Goal: Information Seeking & Learning: Learn about a topic

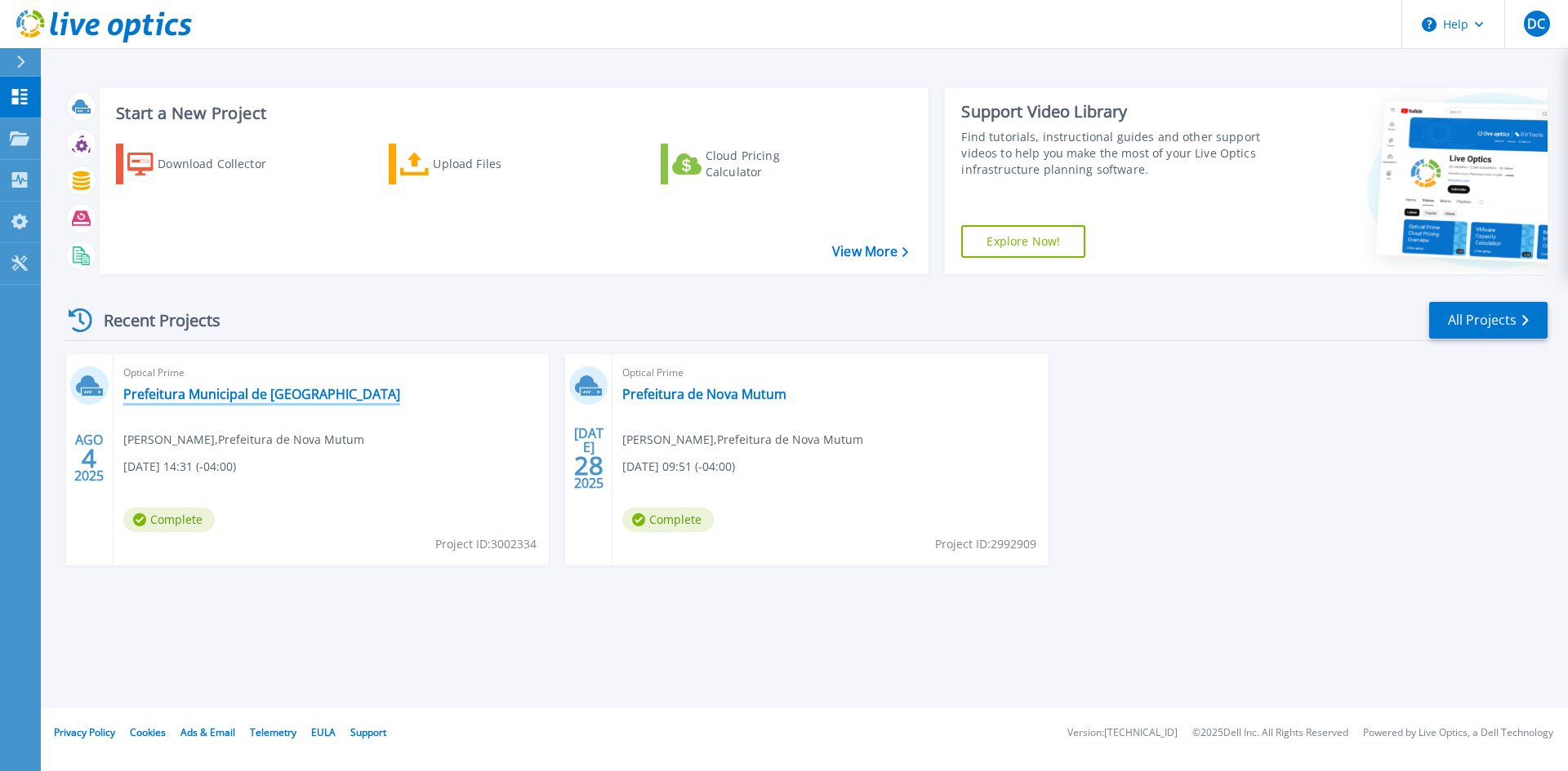
click at [248, 389] on link "Prefeitura Municipal de [GEOGRAPHIC_DATA]" at bounding box center [262, 394] width 277 height 16
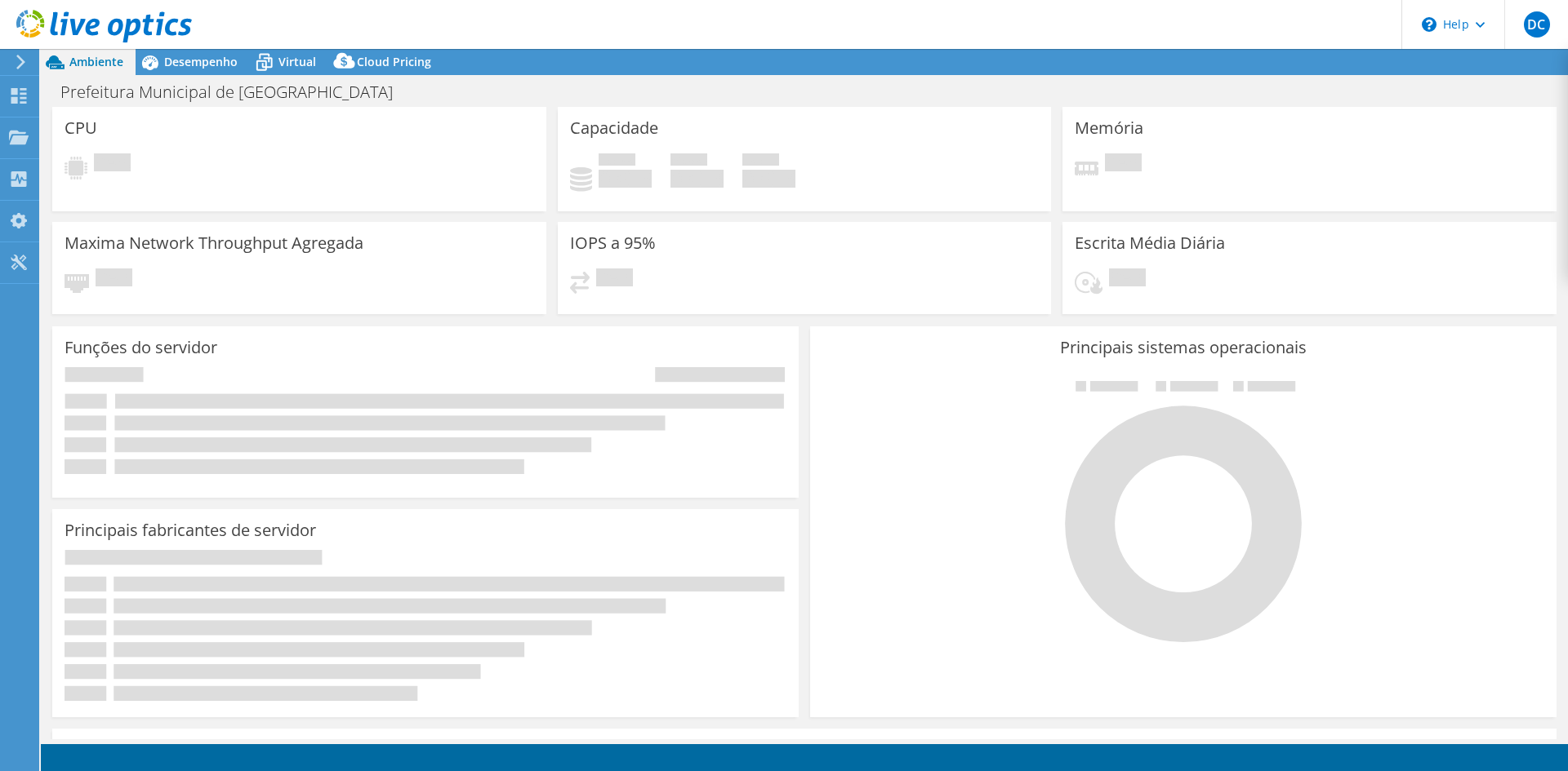
select select "SouthAmerica"
select select "BRL"
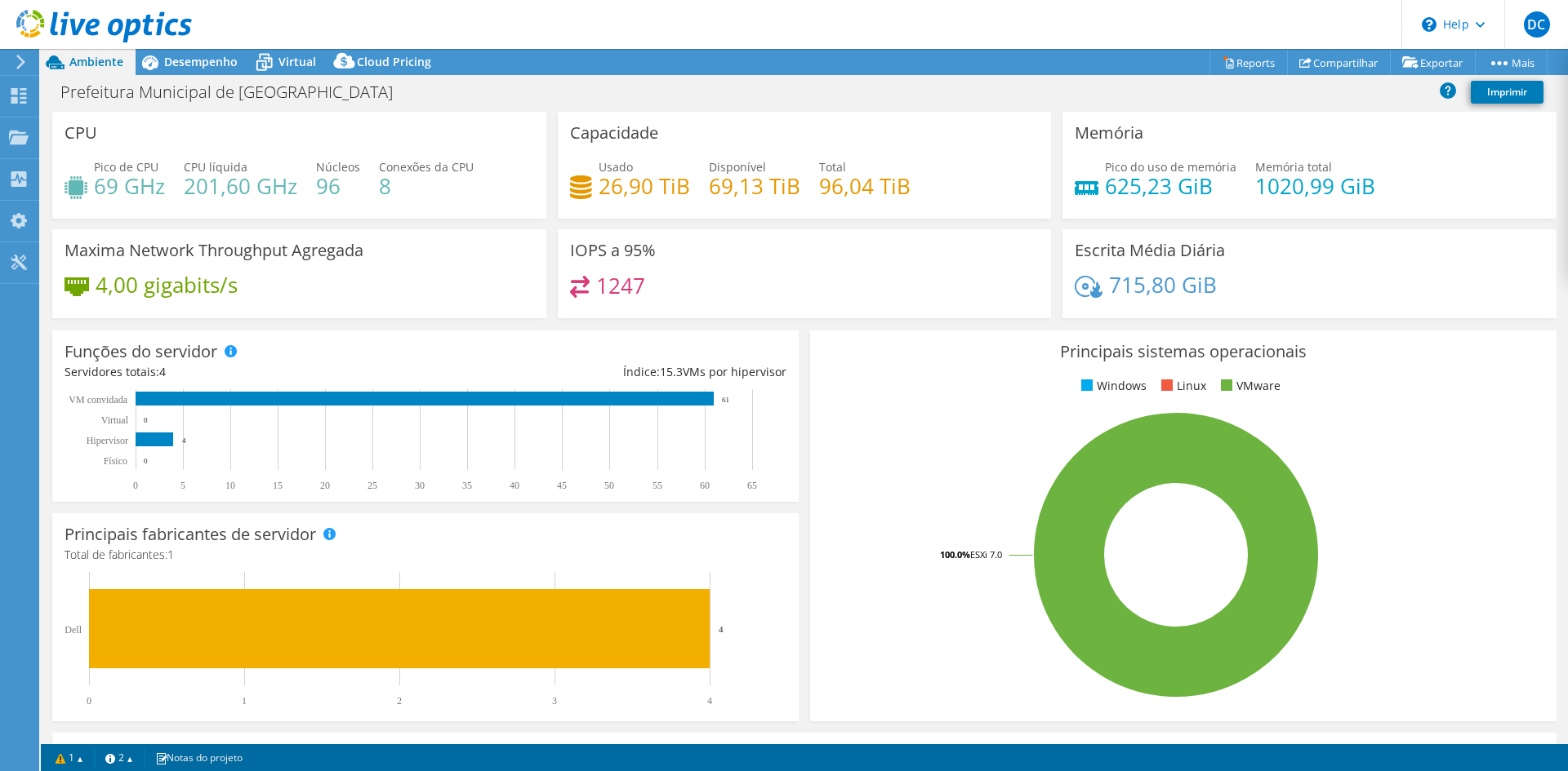
drag, startPoint x: 1156, startPoint y: 290, endPoint x: 1148, endPoint y: 271, distance: 20.6
click at [1156, 288] on h4 "715,80 GiB" at bounding box center [1163, 285] width 108 height 18
click at [1119, 247] on h3 "Escrita Média Diária" at bounding box center [1150, 250] width 150 height 18
click at [16, 95] on icon at bounding box center [18, 96] width 19 height 15
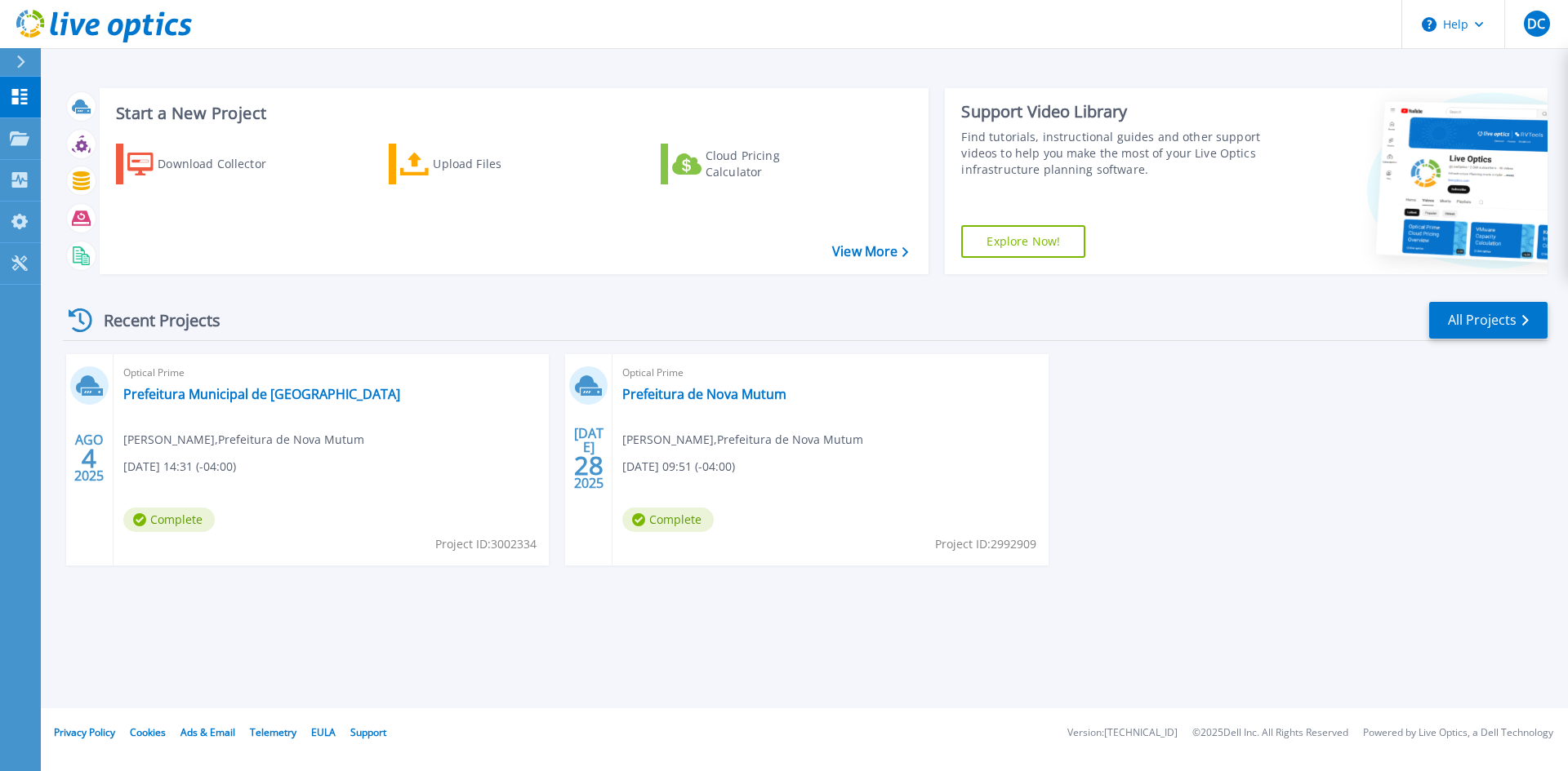
click at [19, 63] on icon at bounding box center [20, 62] width 9 height 13
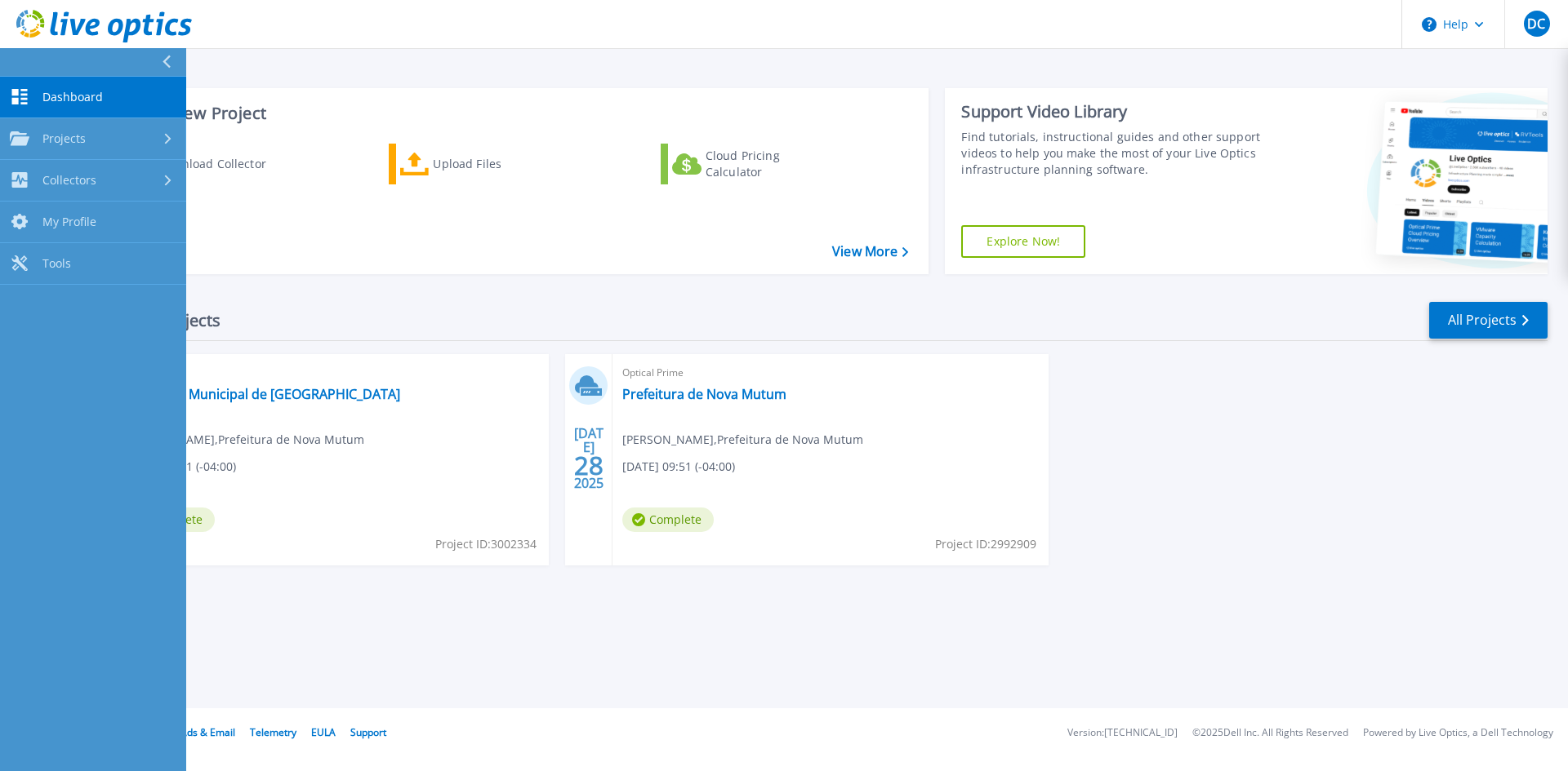
drag, startPoint x: 84, startPoint y: 156, endPoint x: 84, endPoint y: 165, distance: 9.0
click at [84, 158] on link "Projects Projects" at bounding box center [93, 138] width 187 height 41
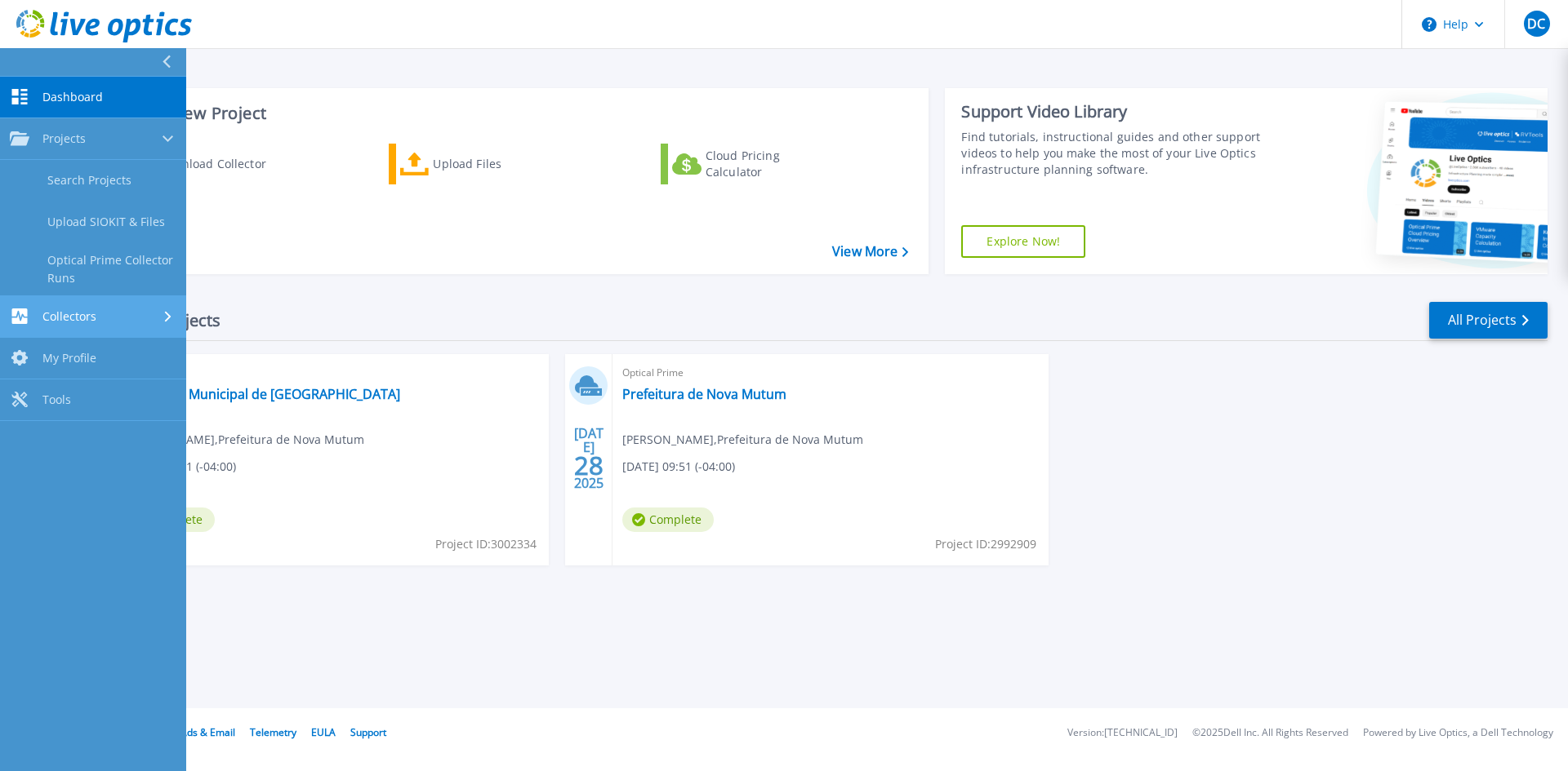
click at [85, 306] on link "Collectors Collectors" at bounding box center [93, 316] width 187 height 41
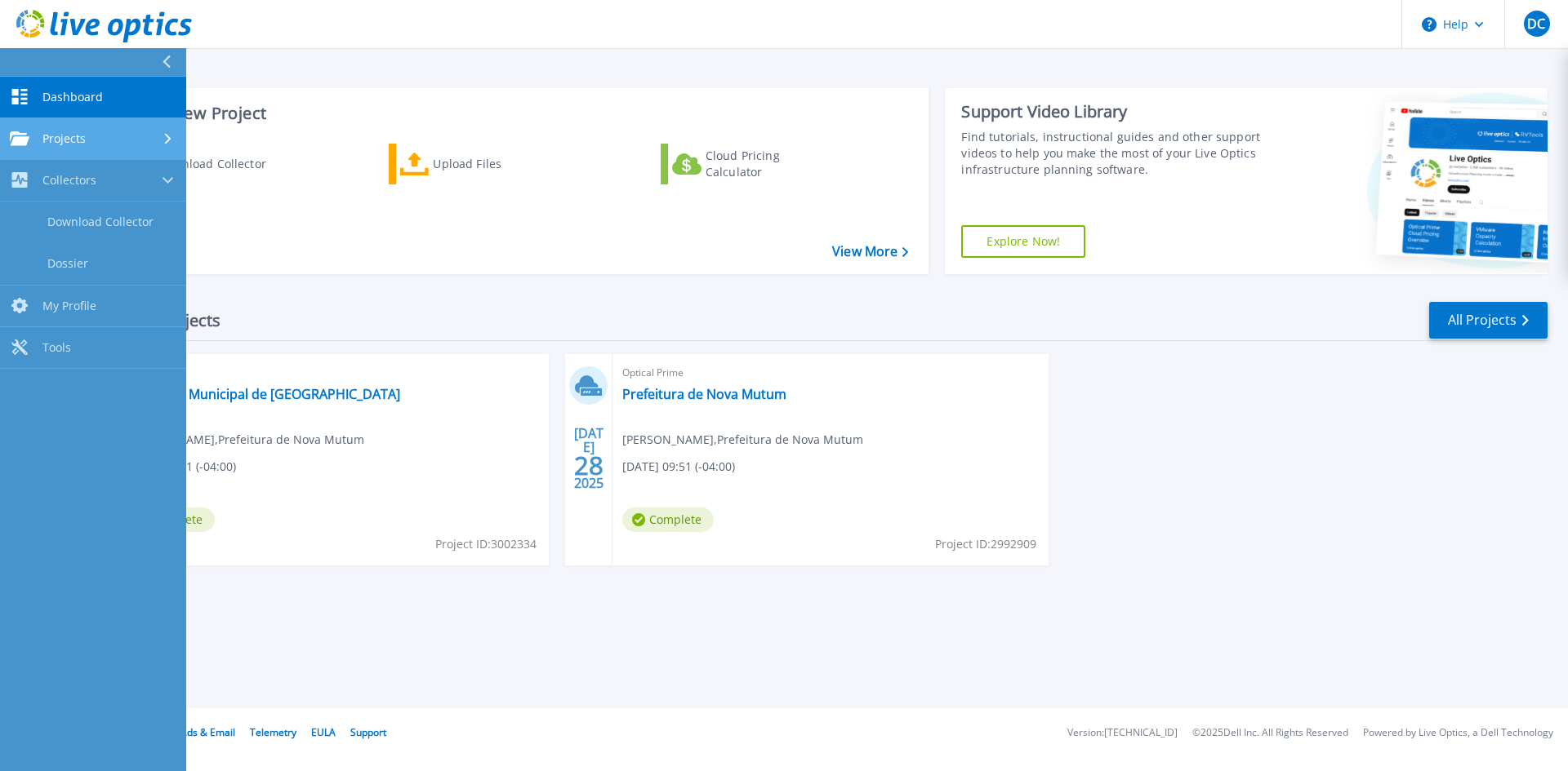
click at [63, 135] on span "Projects" at bounding box center [63, 138] width 43 height 14
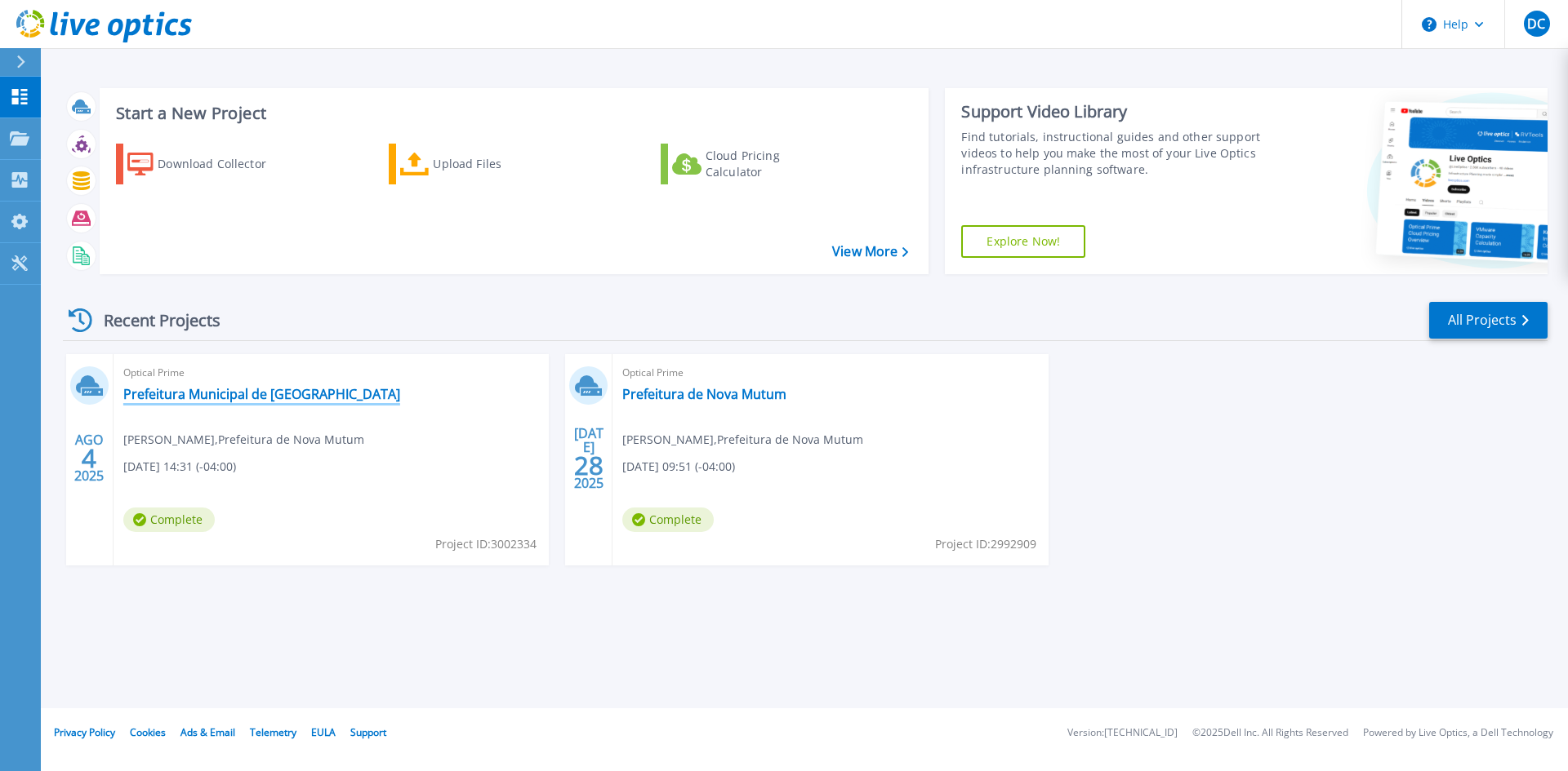
click at [262, 388] on link "Prefeitura Municipal de [GEOGRAPHIC_DATA]" at bounding box center [262, 394] width 277 height 16
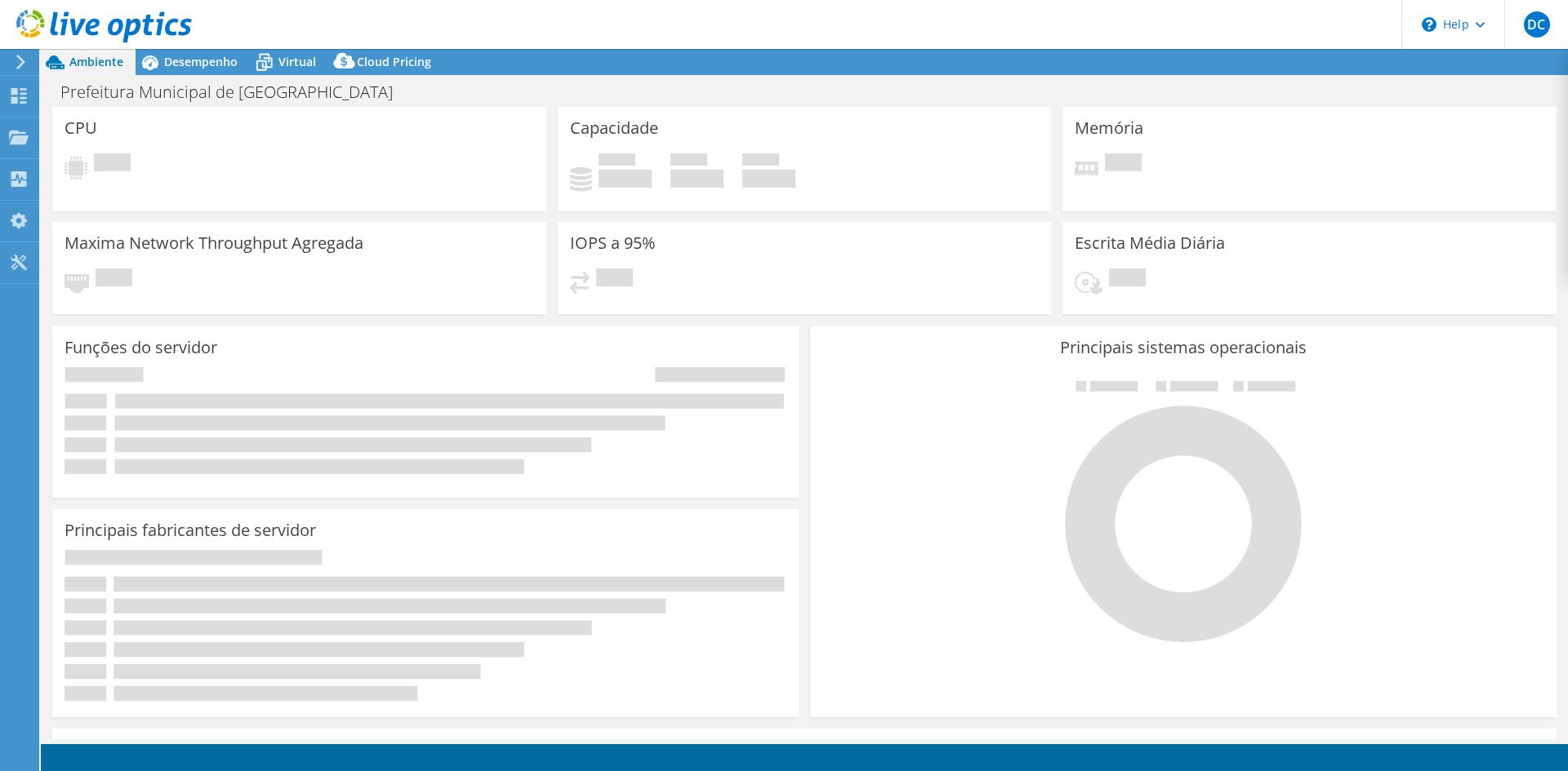
select select "SouthAmerica"
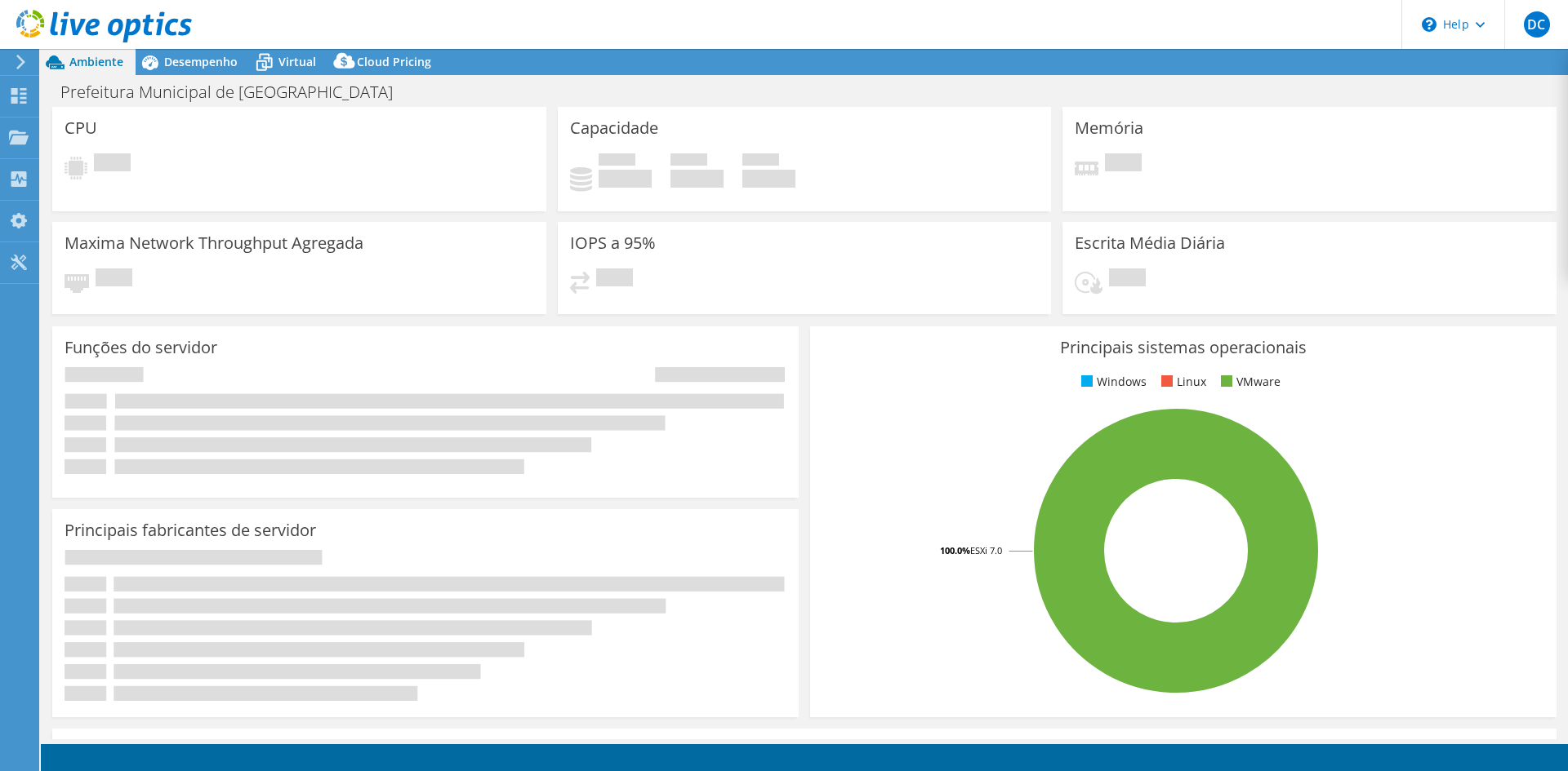
select select "SouthAmerica"
select select "BRL"
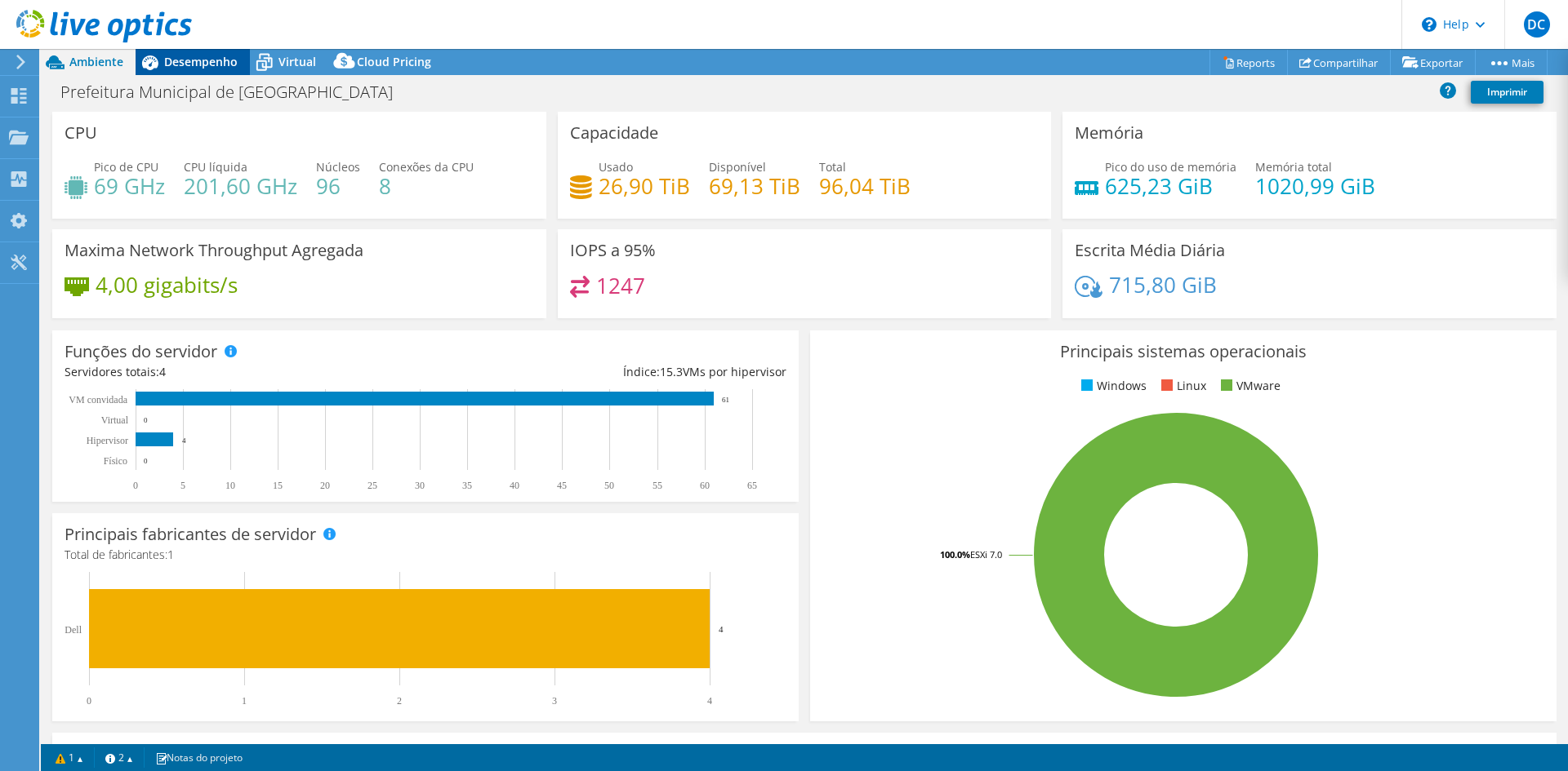
click at [195, 59] on span "Desempenho" at bounding box center [201, 62] width 73 height 15
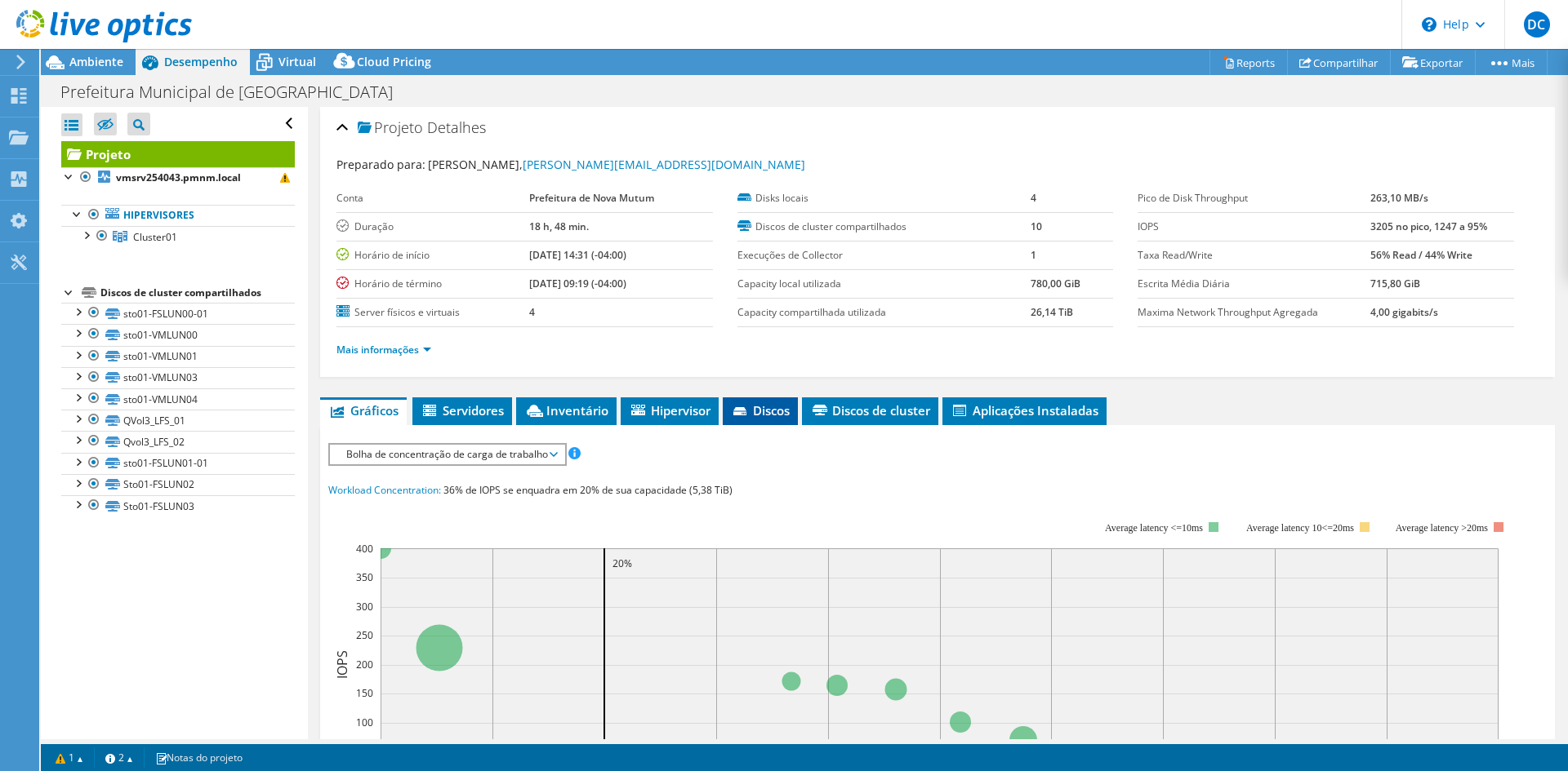
click at [785, 408] on span "Discos" at bounding box center [760, 410] width 59 height 16
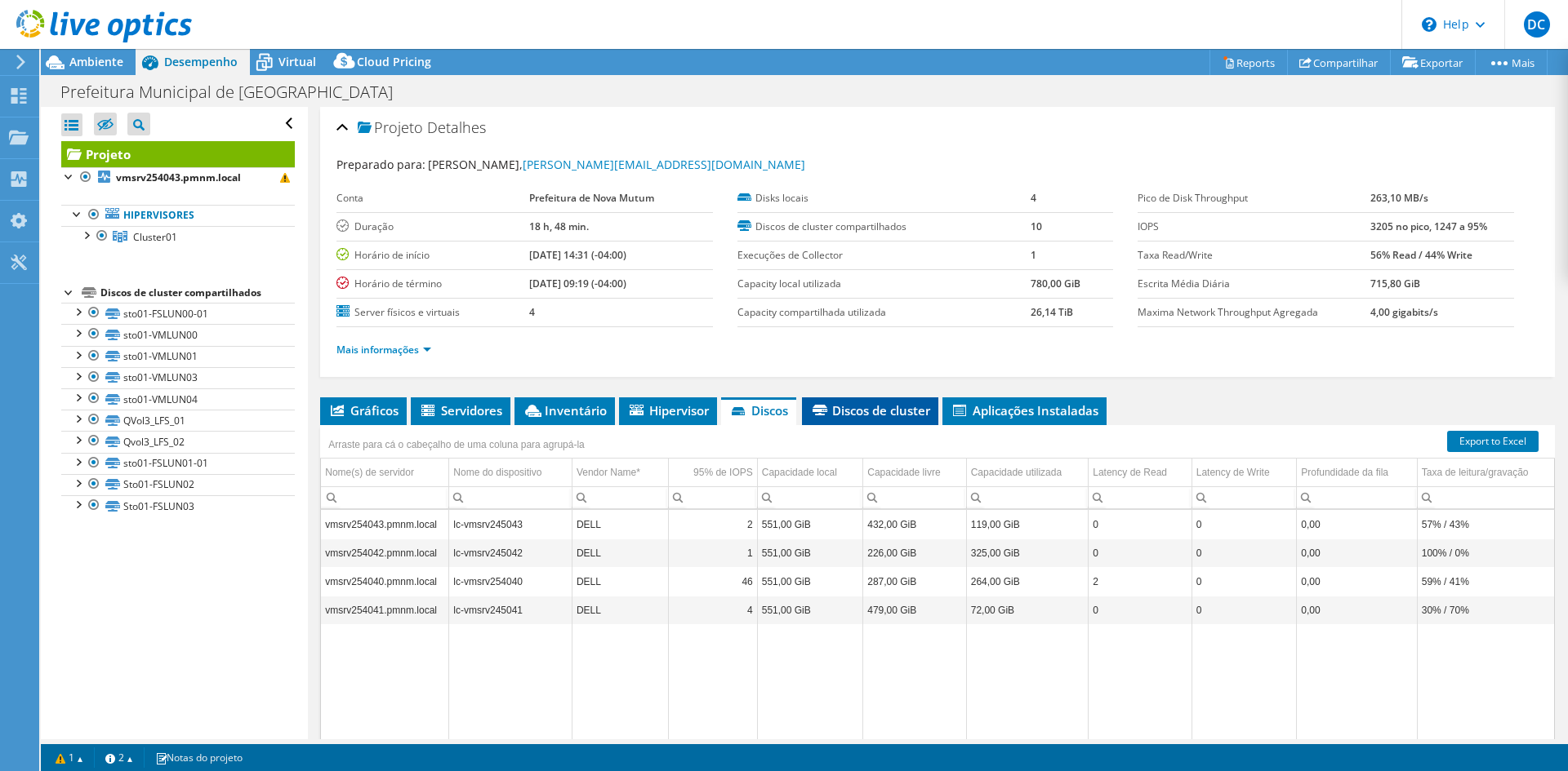
click at [885, 418] on span "Discos de cluster" at bounding box center [870, 410] width 120 height 16
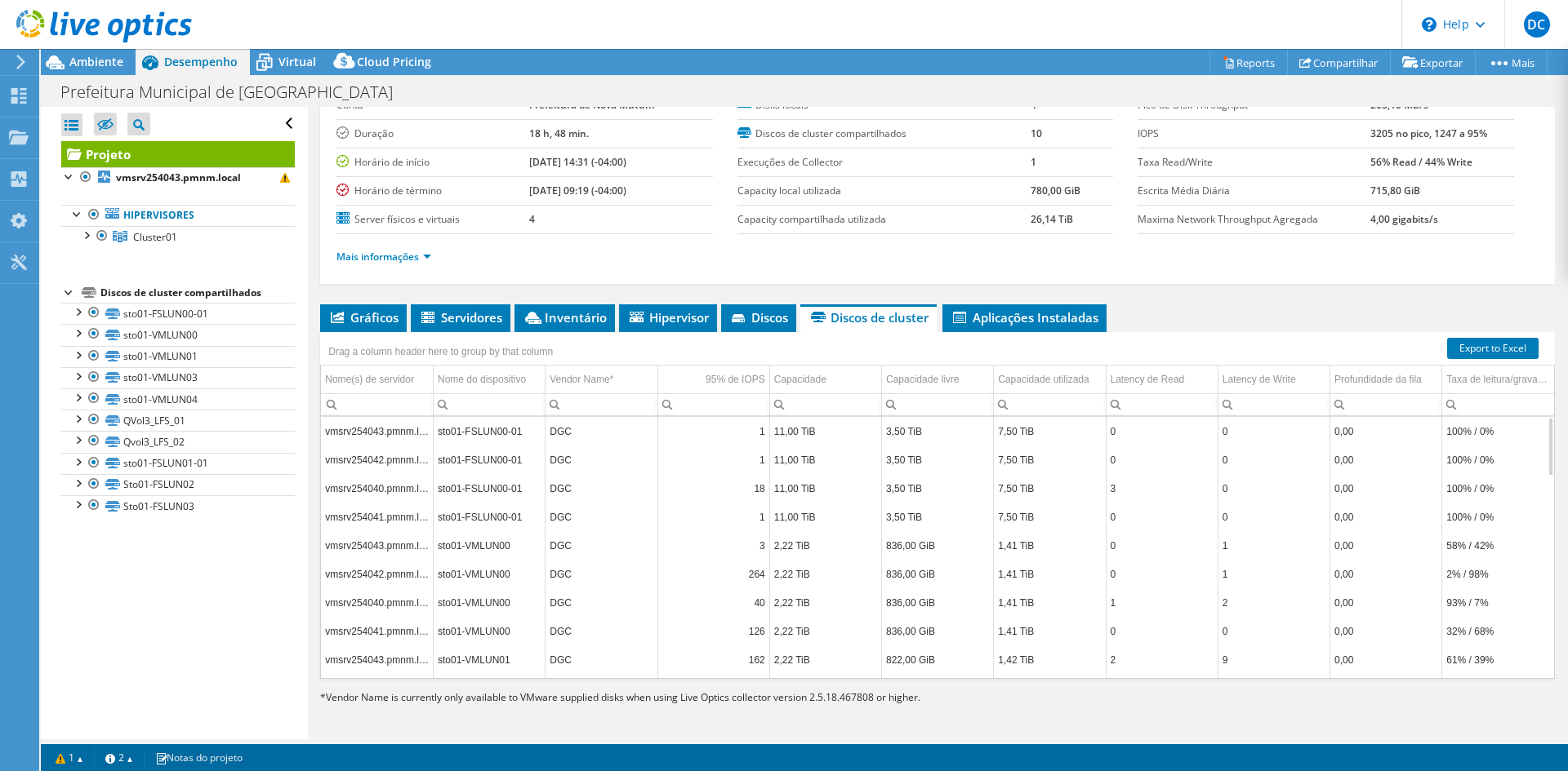
scroll to position [94, 0]
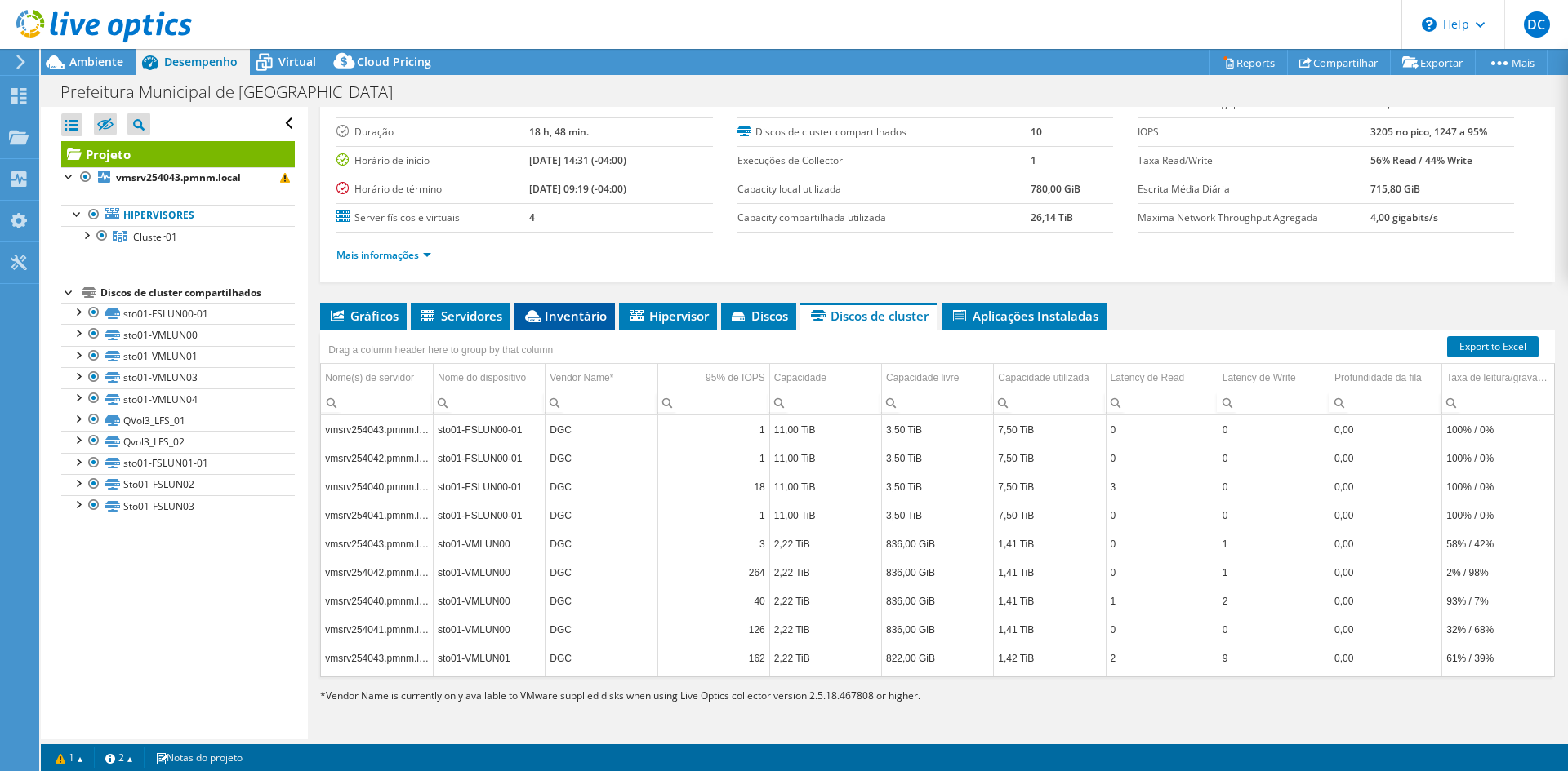
click at [573, 318] on span "Inventário" at bounding box center [564, 315] width 84 height 16
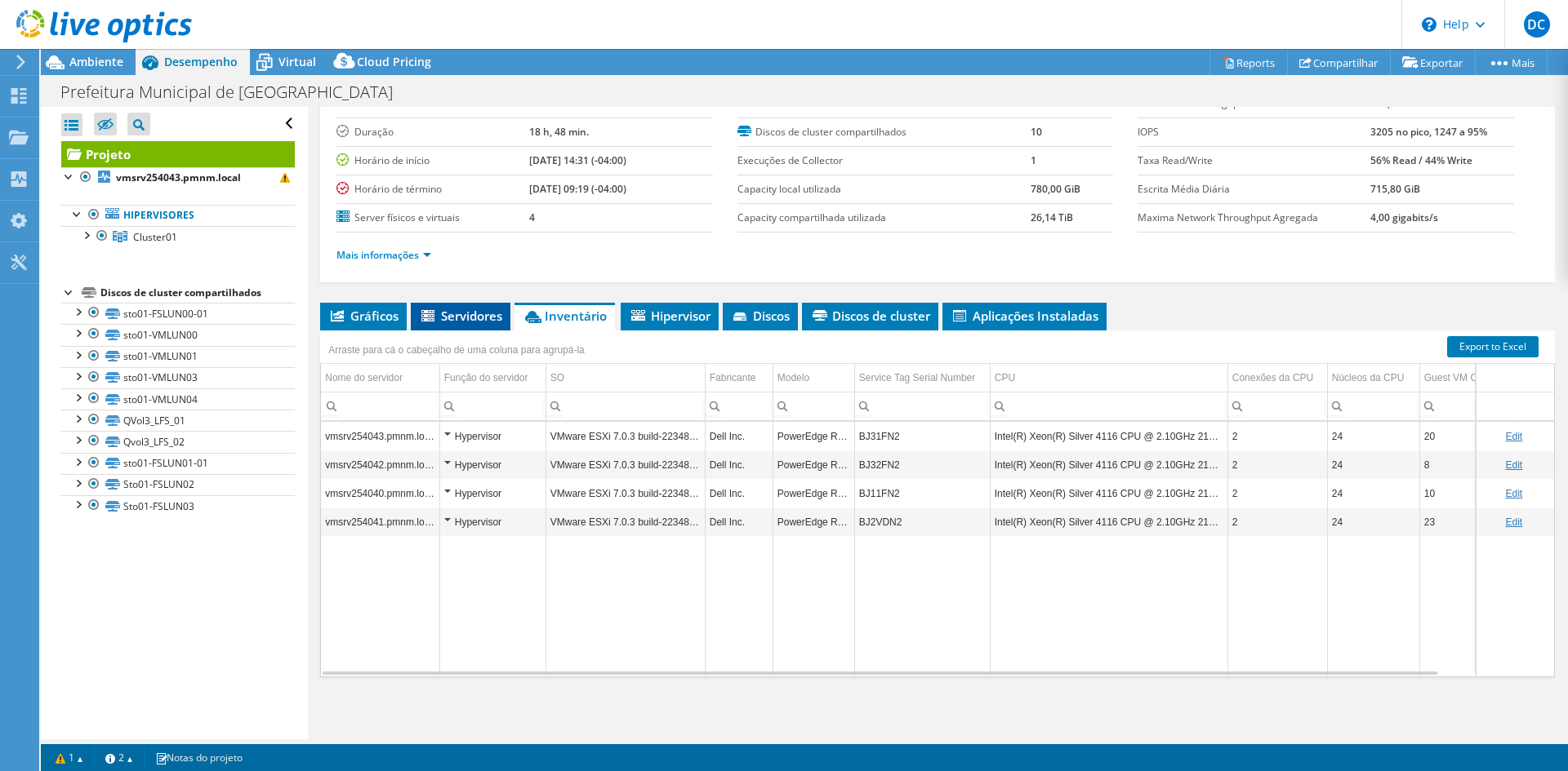
click at [454, 319] on span "Servidores" at bounding box center [461, 315] width 84 height 16
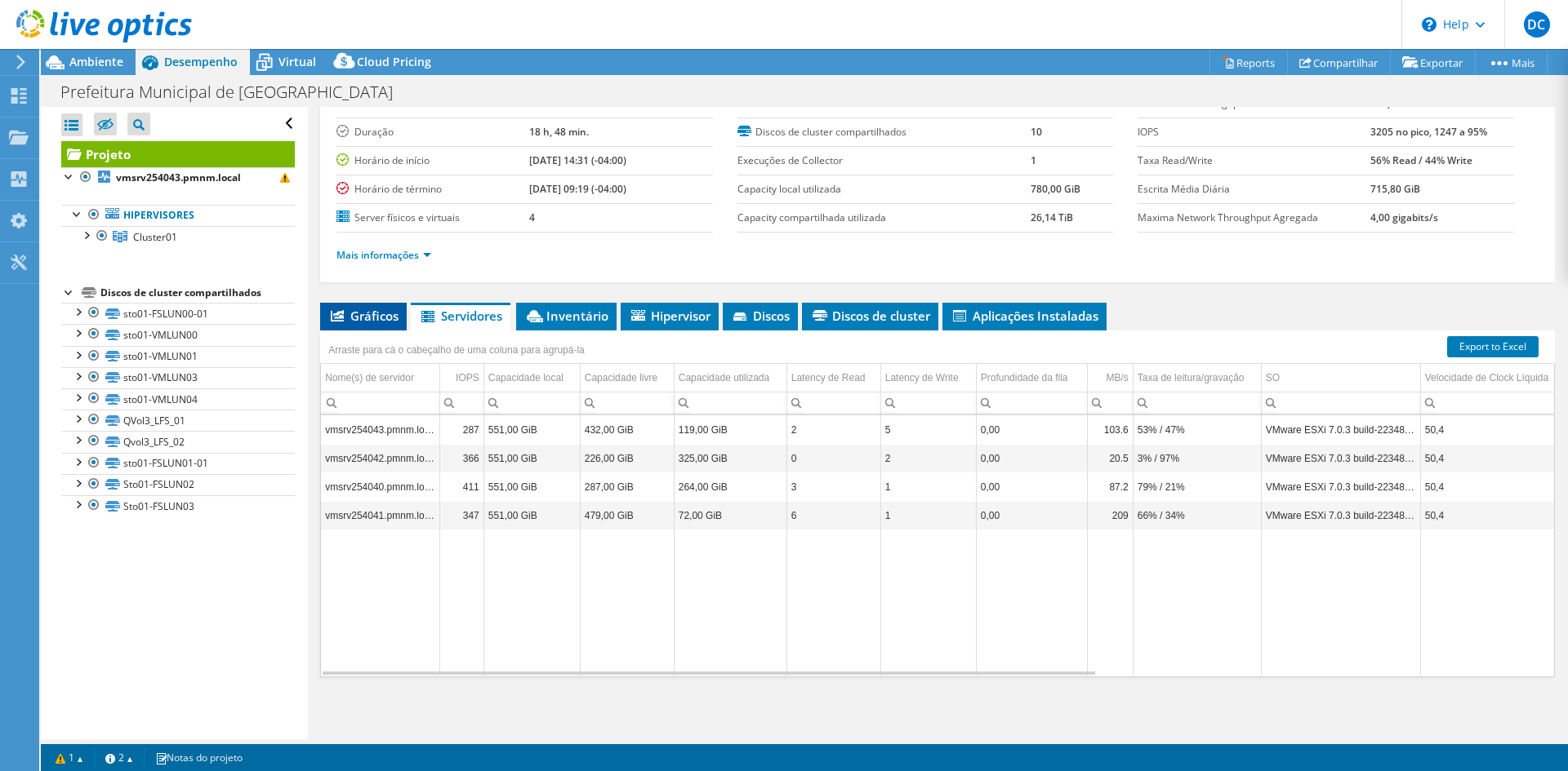
click at [349, 316] on span "Gráficos" at bounding box center [363, 315] width 70 height 16
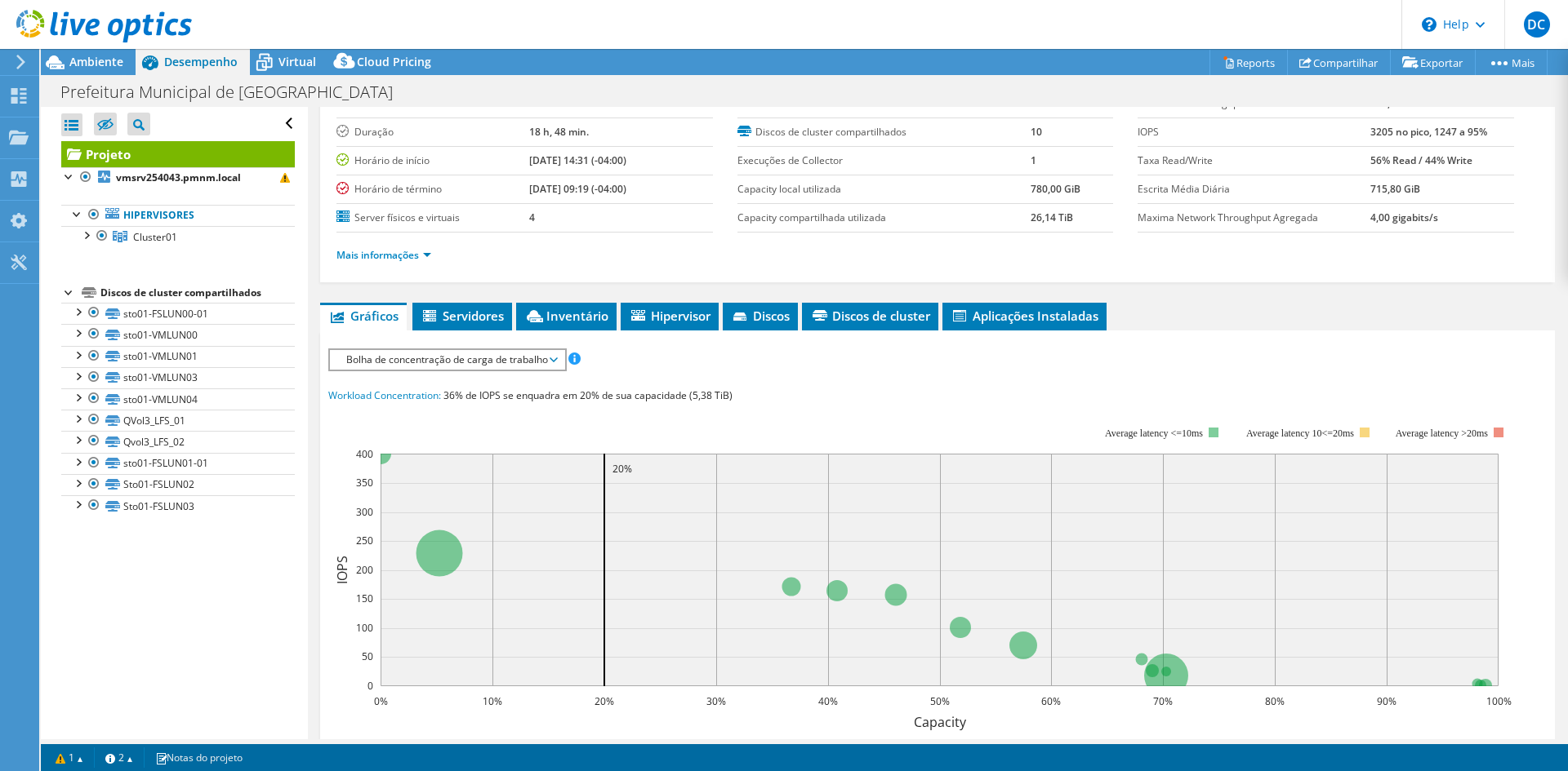
click at [162, 292] on div "Discos de cluster compartilhados" at bounding box center [197, 293] width 194 height 19
click at [71, 284] on div at bounding box center [69, 291] width 16 height 16
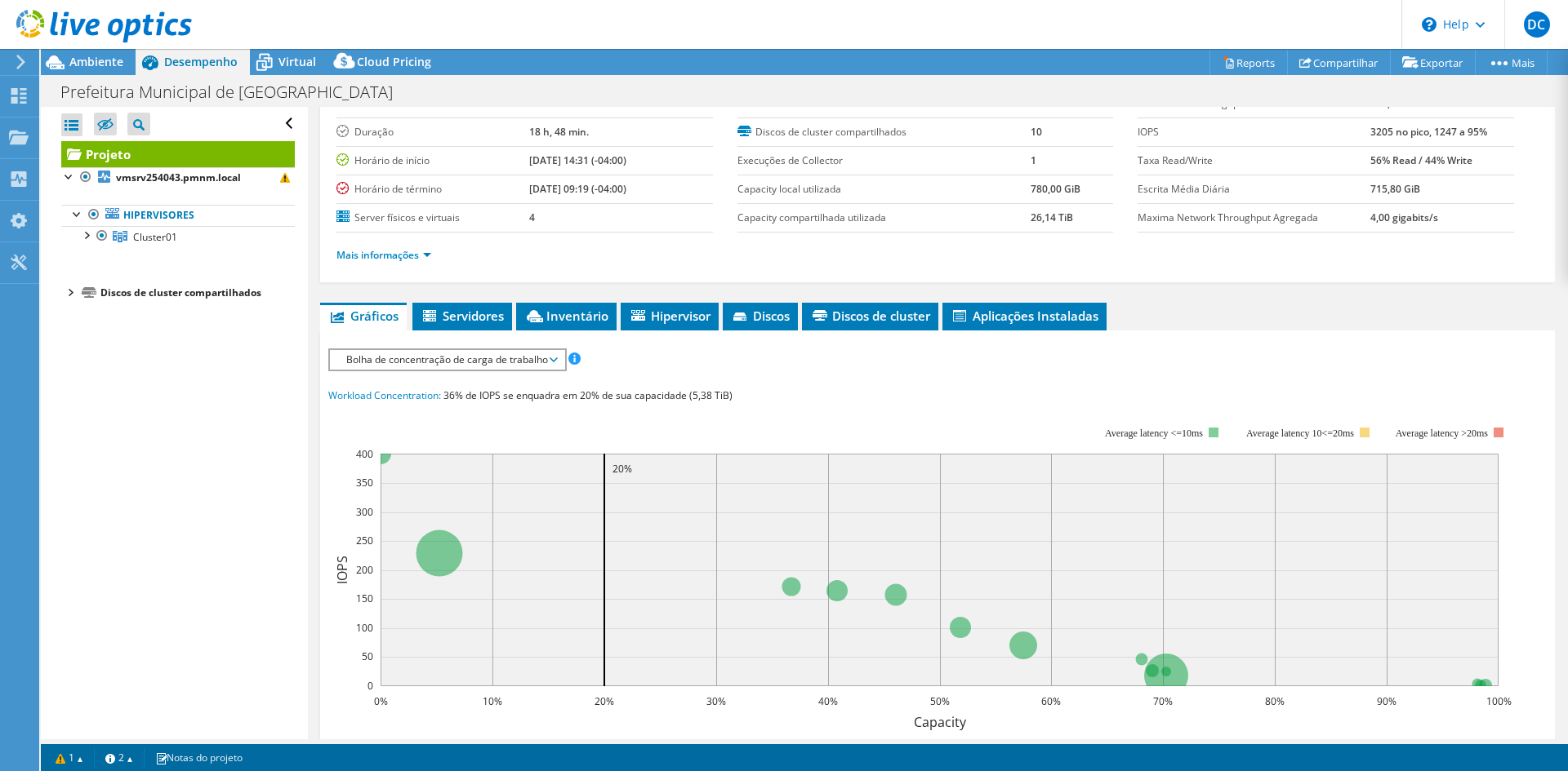
click at [68, 289] on div at bounding box center [69, 291] width 16 height 16
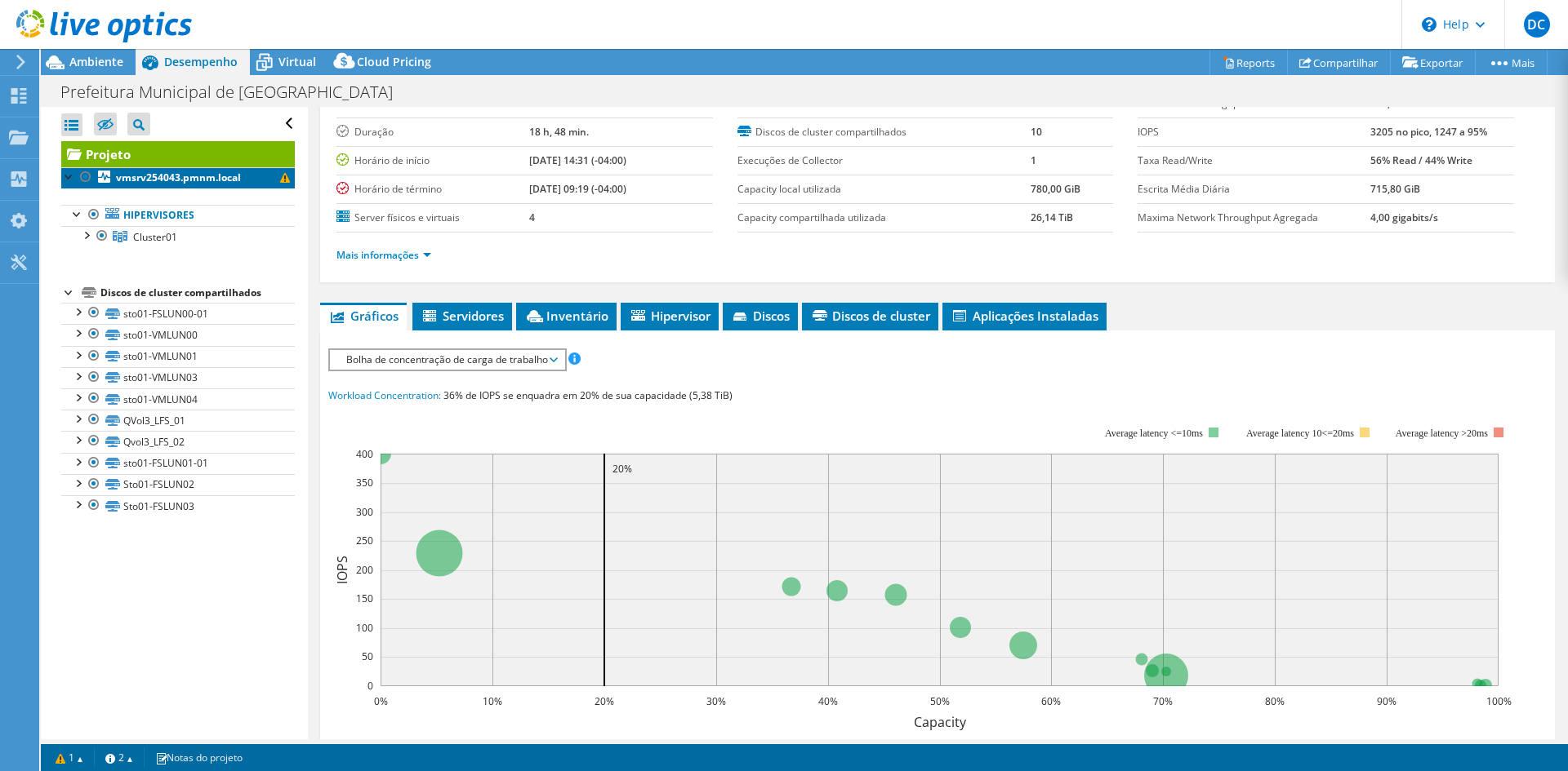
click at [280, 174] on span at bounding box center [285, 178] width 10 height 10
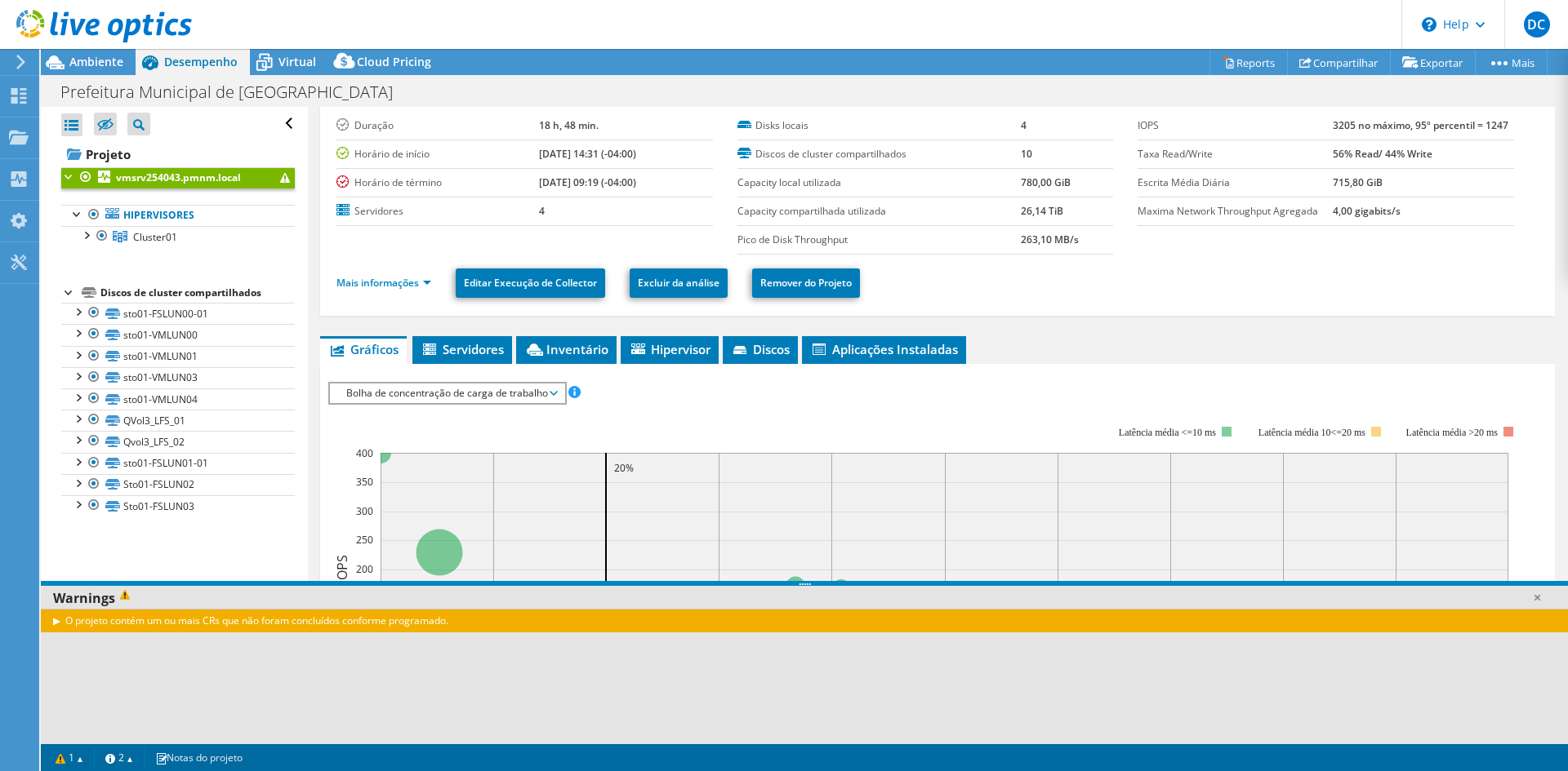
scroll to position [0, 0]
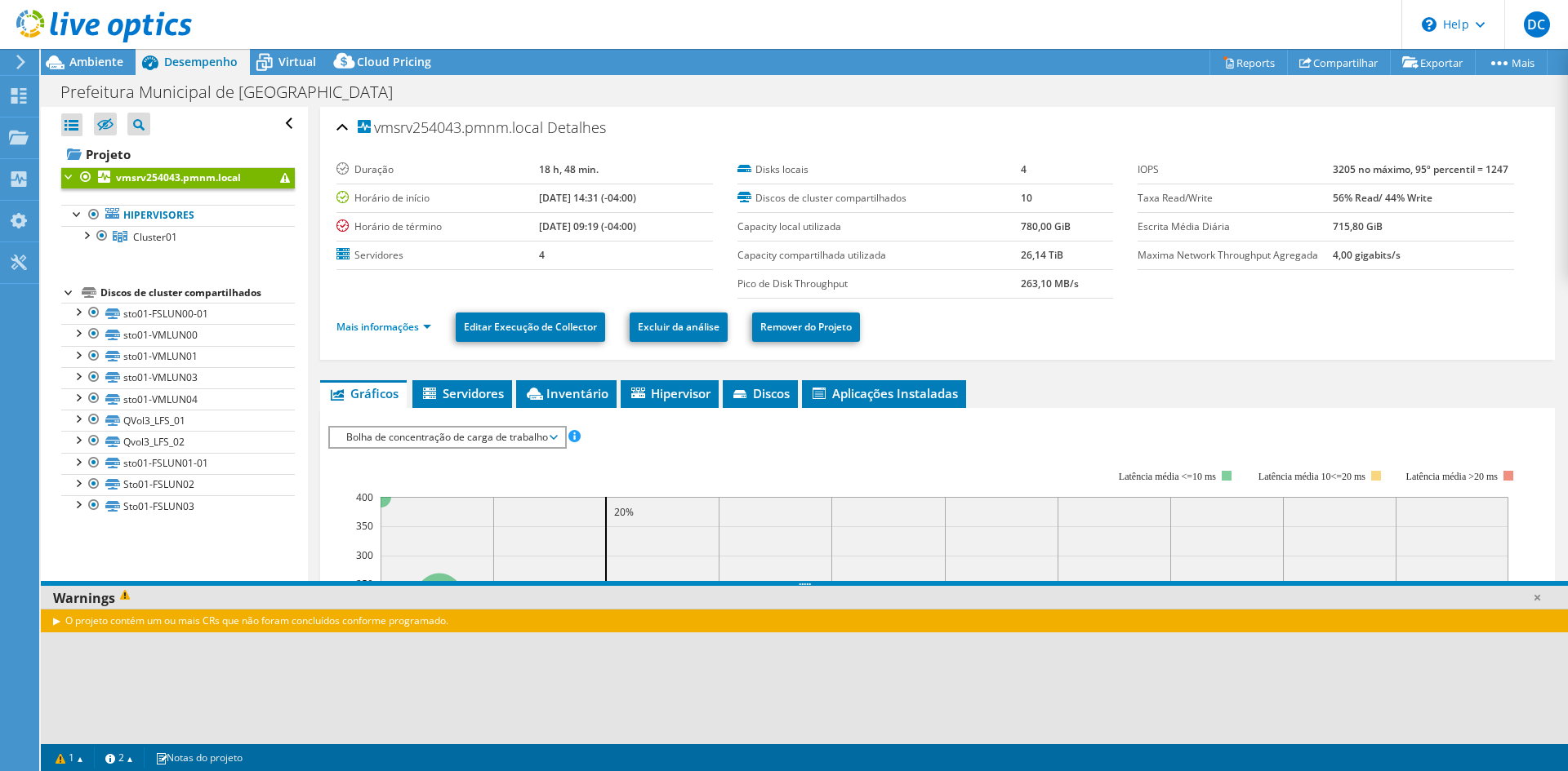
click at [1242, 327] on ul "Mais informações Editar Execução de Collector Excluir da análise Remover do Pro…" at bounding box center [938, 325] width 1202 height 34
click at [106, 122] on icon at bounding box center [105, 125] width 16 height 12
click at [0, 0] on input "checkbox" at bounding box center [0, 0] width 0 height 0
click at [105, 121] on icon at bounding box center [105, 125] width 16 height 12
click at [0, 0] on input "checkbox" at bounding box center [0, 0] width 0 height 0
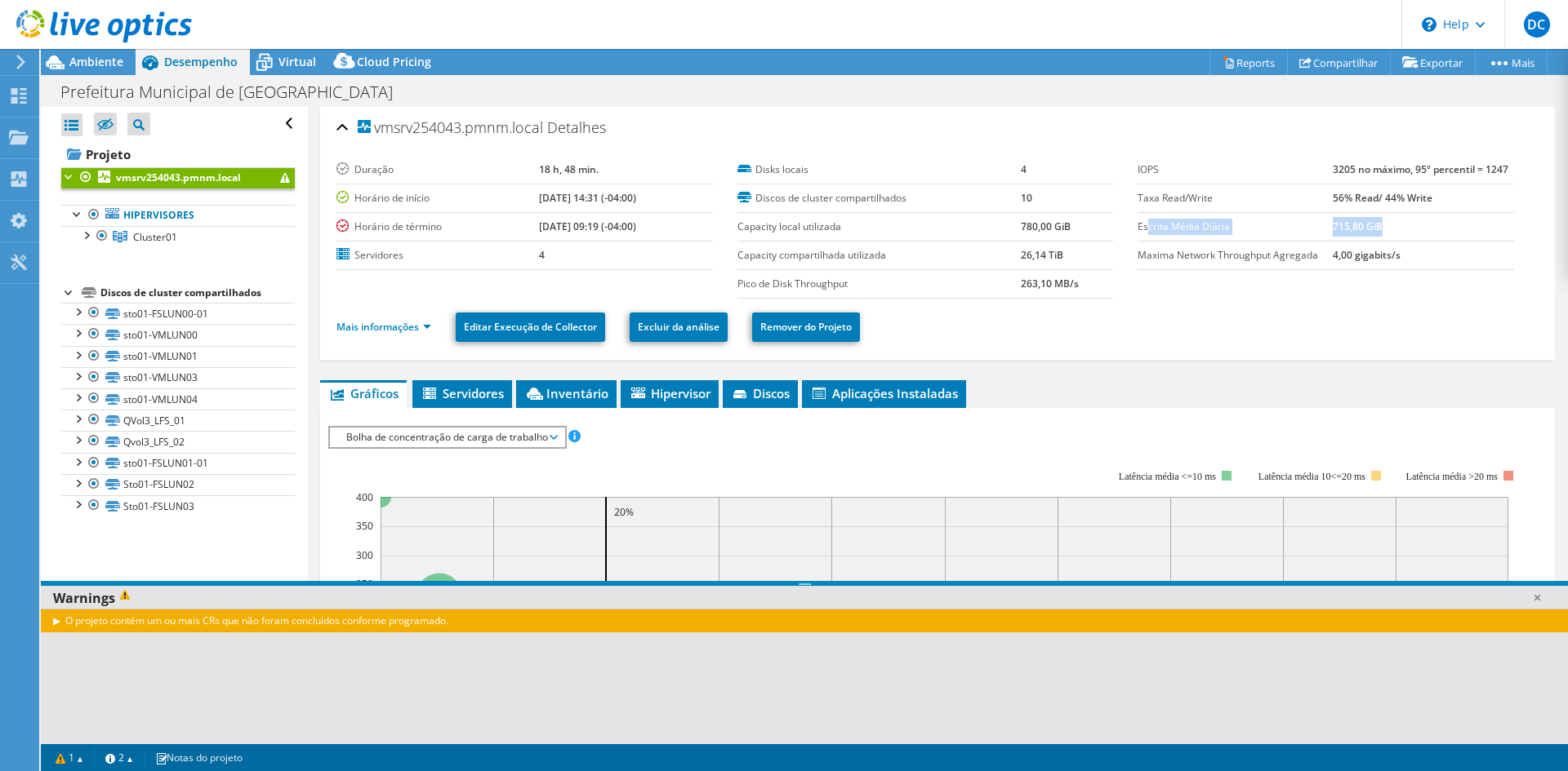
drag, startPoint x: 1407, startPoint y: 221, endPoint x: 1138, endPoint y: 225, distance: 269.0
click at [1138, 225] on tr "Escrita Média Diária 715,80 GiB" at bounding box center [1326, 227] width 376 height 29
click at [1158, 267] on td "Maxima Network Throughput Agregada" at bounding box center [1235, 255] width 195 height 29
drag, startPoint x: 1386, startPoint y: 227, endPoint x: 1131, endPoint y: 225, distance: 255.0
click at [1138, 225] on tr "Escrita Média Diária 715,80 GiB" at bounding box center [1326, 227] width 376 height 29
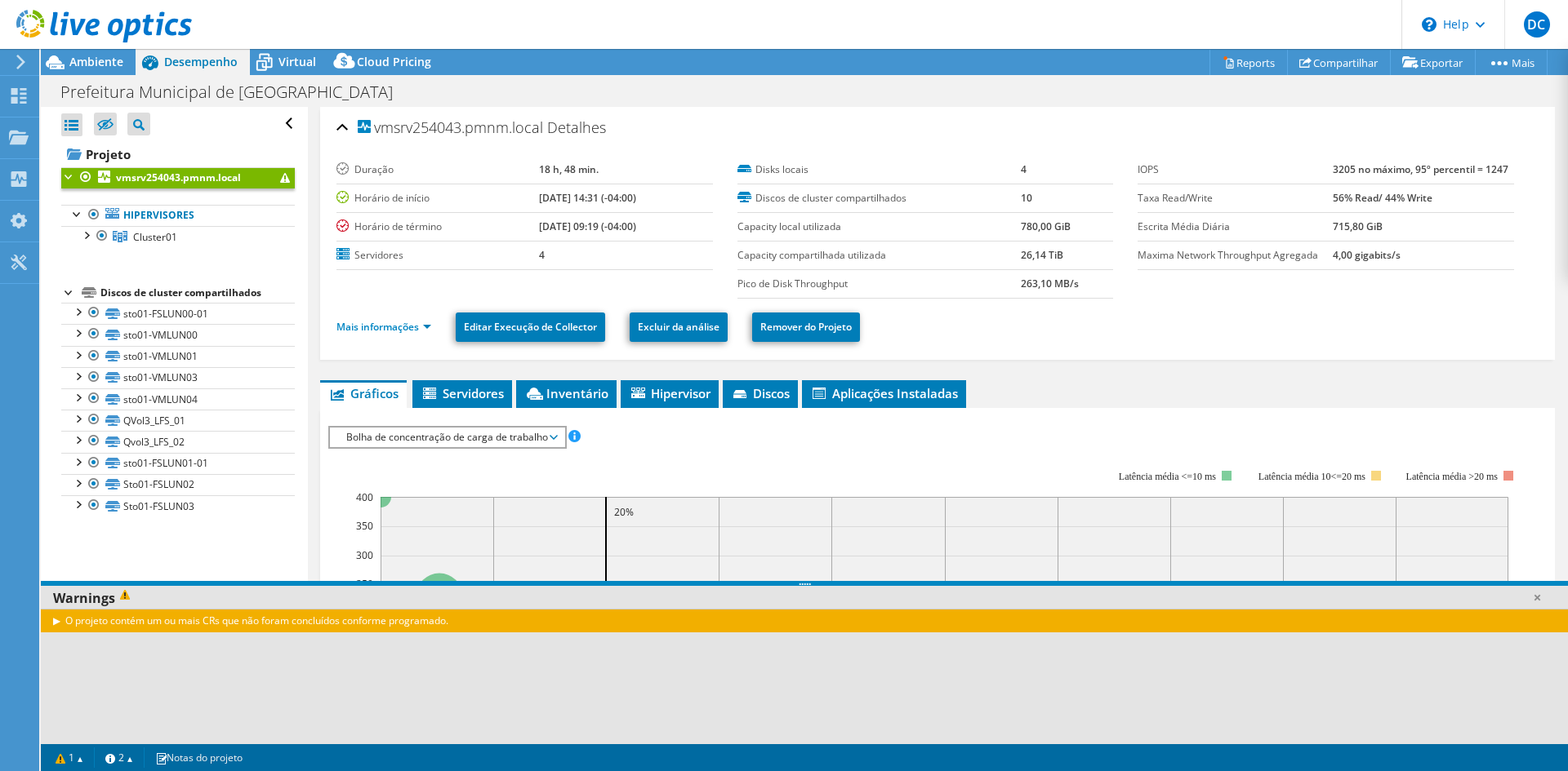
click at [1160, 252] on label "Maxima Network Throughput Agregada" at bounding box center [1235, 255] width 195 height 16
drag, startPoint x: 1134, startPoint y: 225, endPoint x: 1127, endPoint y: 230, distance: 8.6
click at [1287, 230] on label "Escrita Média Diária" at bounding box center [1235, 227] width 195 height 16
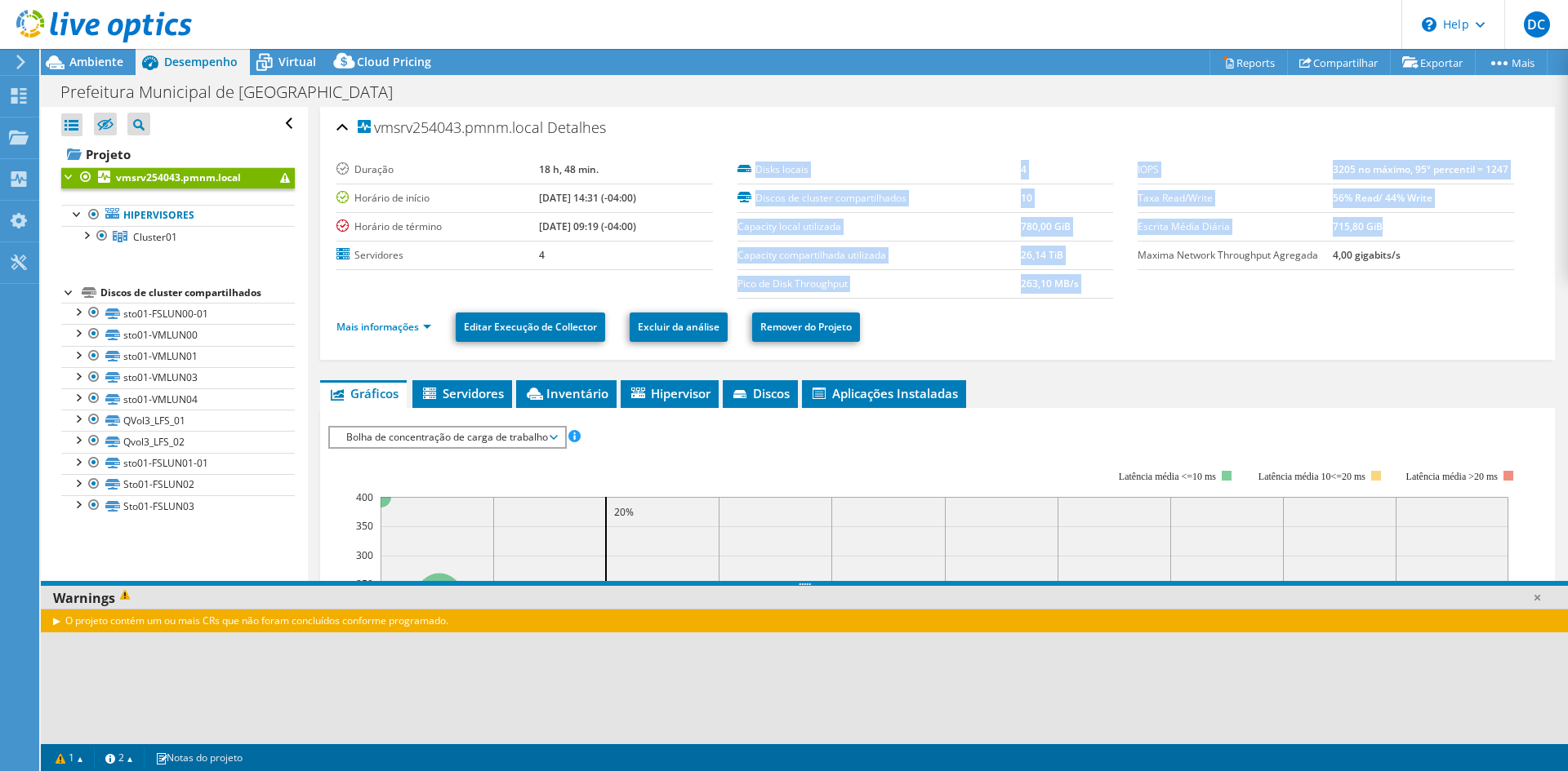
drag, startPoint x: 1113, startPoint y: 230, endPoint x: 1401, endPoint y: 230, distance: 288.0
click at [1401, 230] on section "Duração 18 h, 48 min. Horário de início 08/04/2025, 14:31 (-04:00) Horário de t…" at bounding box center [938, 227] width 1202 height 143
copy section "Disks locais 4 Discos de cluster compartilhados 10 Capacity local utilizada 780…"
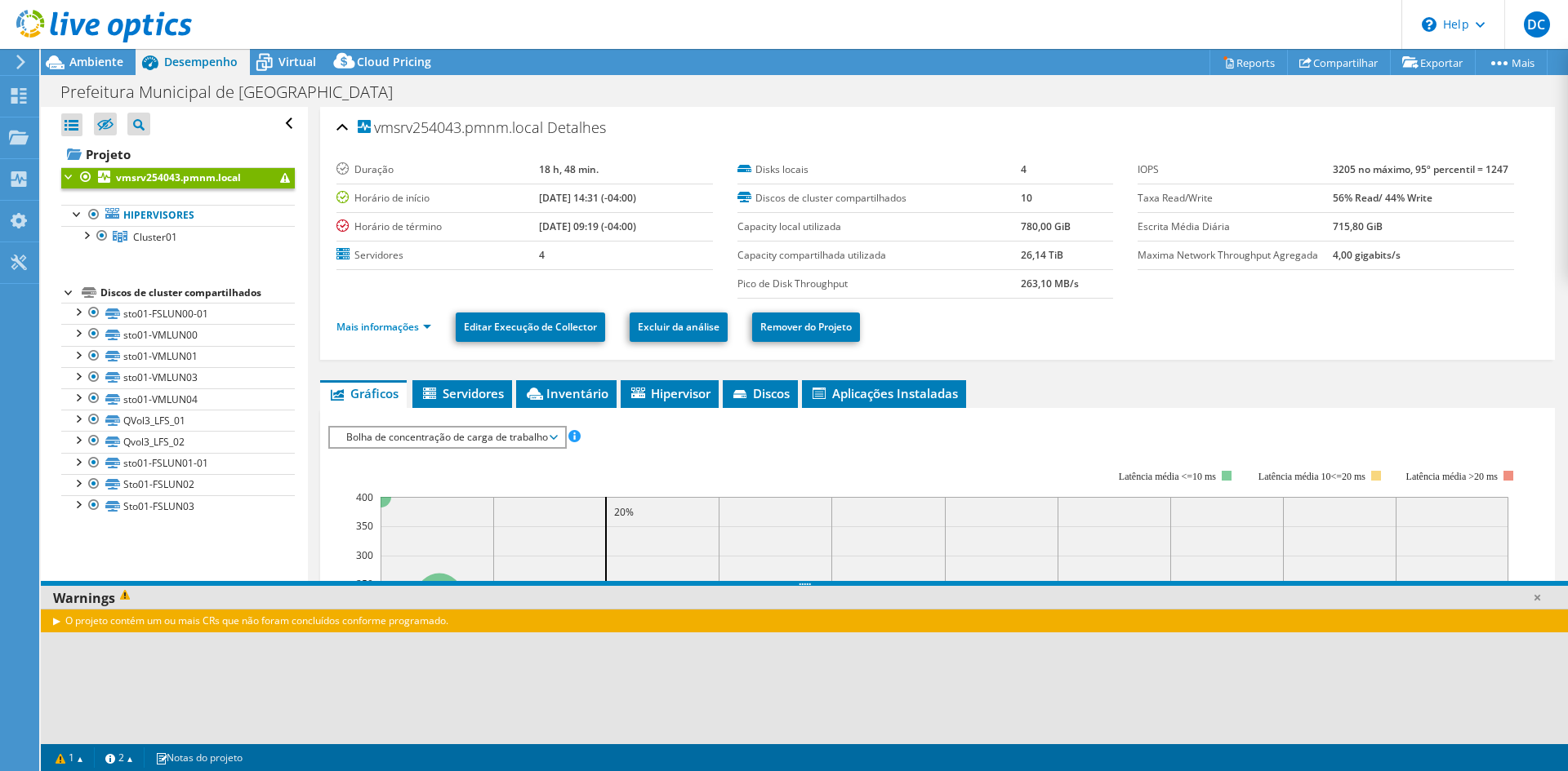
click at [1303, 302] on div "Mais informações Editar Execução de Collector Excluir da análise Remover do Pro…" at bounding box center [938, 327] width 1202 height 57
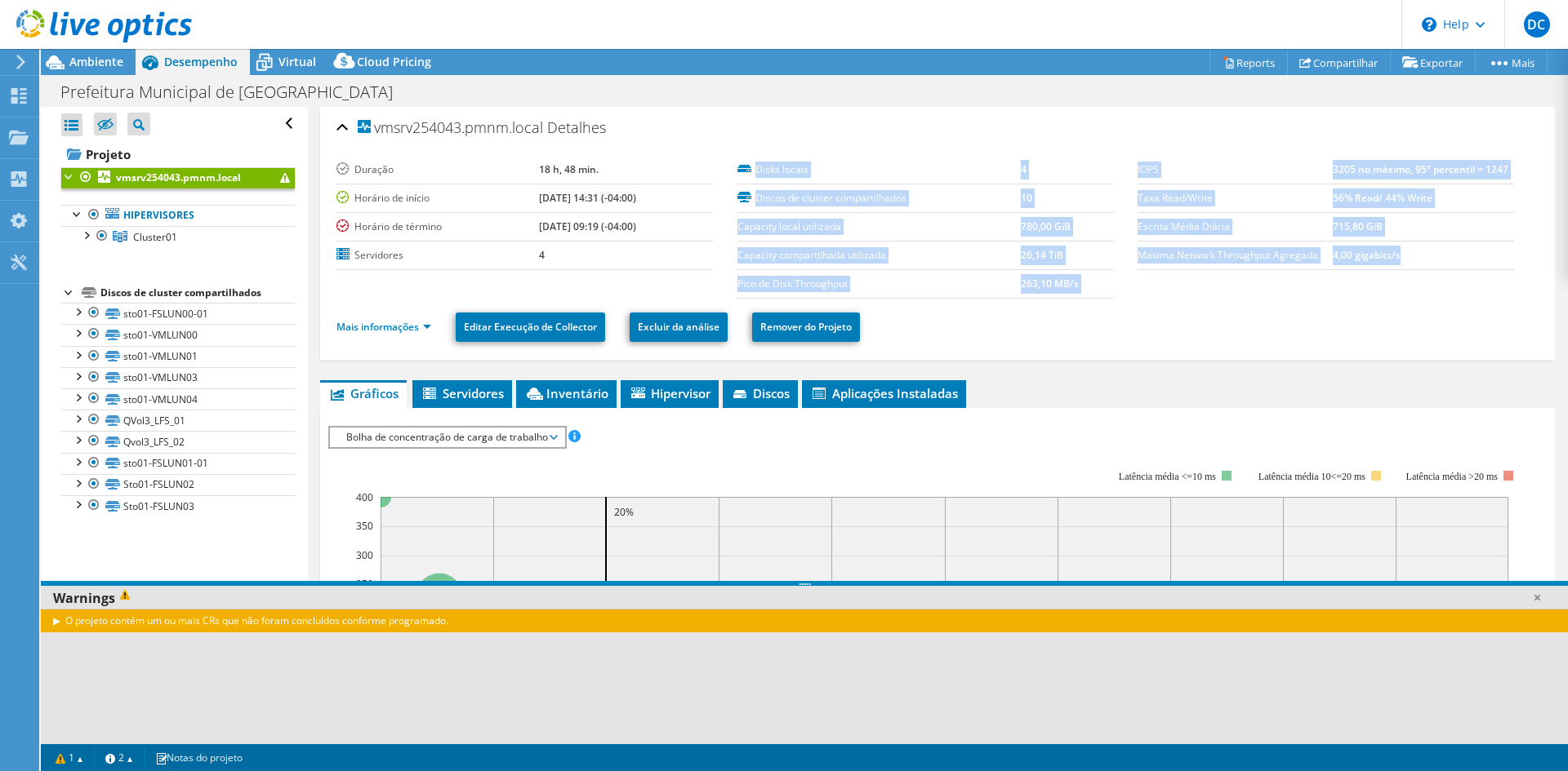
drag, startPoint x: 1126, startPoint y: 253, endPoint x: 1397, endPoint y: 259, distance: 271.1
click at [1393, 260] on section "Duração 18 h, 48 min. Horário de início 08/04/2025, 14:31 (-04:00) Horário de t…" at bounding box center [938, 227] width 1202 height 143
click at [1397, 259] on td "4,00 gigabits/s" at bounding box center [1424, 255] width 181 height 29
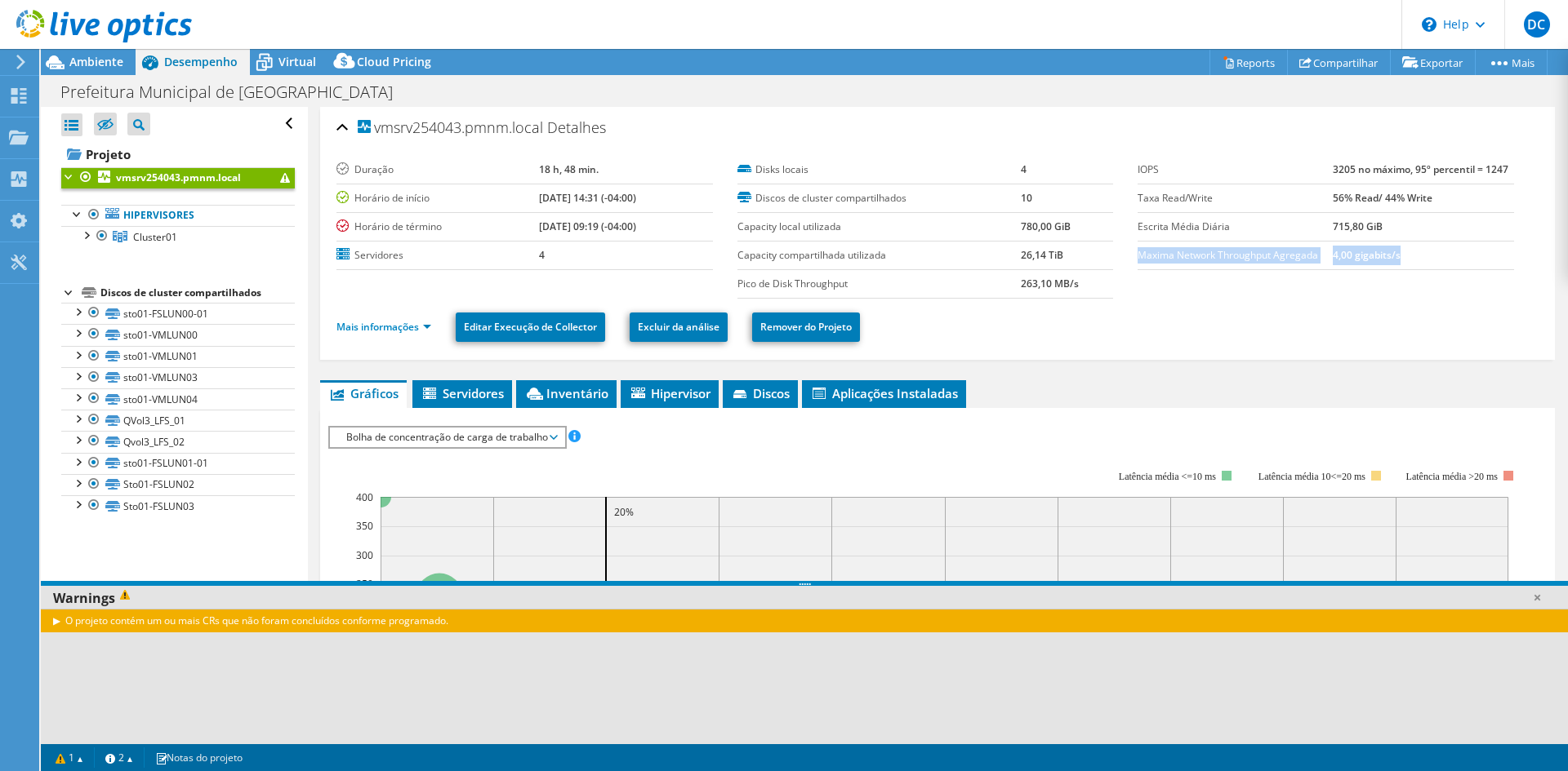
drag, startPoint x: 1408, startPoint y: 254, endPoint x: 1133, endPoint y: 257, distance: 275.0
click at [1138, 257] on tr "Maxima Network Throughput Agregada 4,00 gigabits/s" at bounding box center [1326, 255] width 376 height 29
copy tr "Maxima Network Throughput Agregada 4,00 gigabits/s"
click at [1059, 336] on ul "Mais informações Editar Execução de Collector Excluir da análise Remover do Pro…" at bounding box center [938, 325] width 1202 height 34
click at [91, 57] on span "Ambiente" at bounding box center [96, 62] width 54 height 15
